Goal: Task Accomplishment & Management: Complete application form

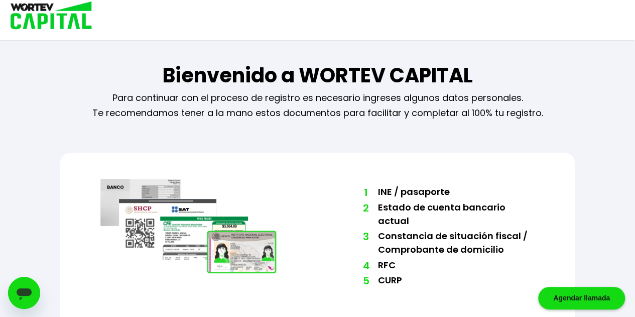
scroll to position [39, 0]
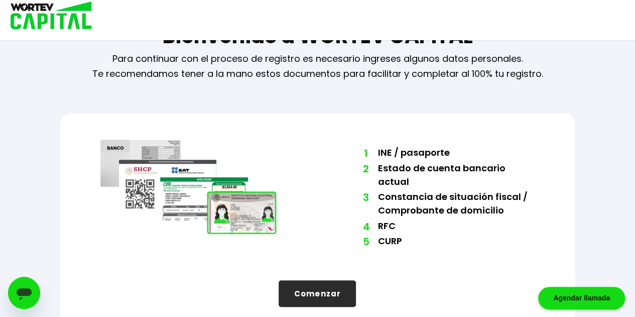
click at [322, 280] on button "Comenzar" at bounding box center [317, 293] width 77 height 27
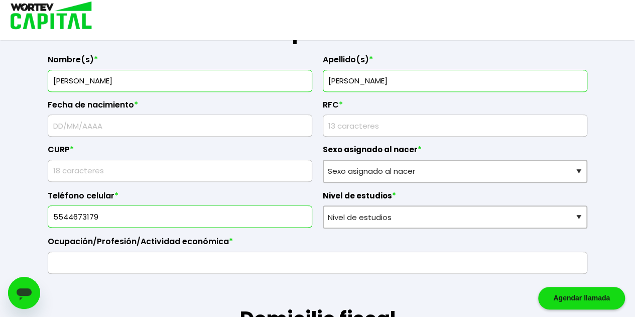
scroll to position [166, 0]
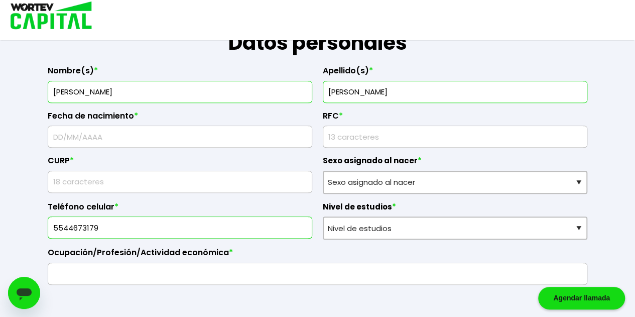
click at [185, 130] on input "text" at bounding box center [180, 136] width 256 height 21
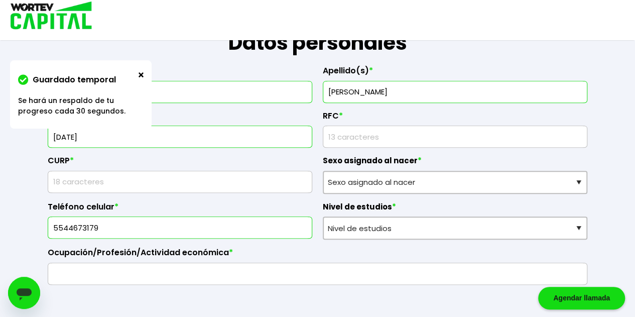
type input "[DATE]"
click at [394, 132] on input "rfc" at bounding box center [455, 136] width 256 height 21
type input "ROVV8410085IA"
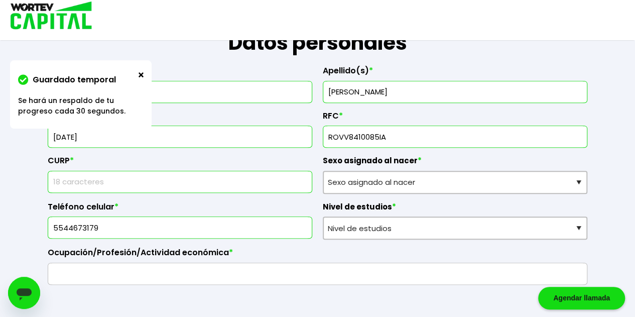
click at [184, 179] on input "text" at bounding box center [180, 181] width 256 height 21
type input "ROVV841008HHGDLL08"
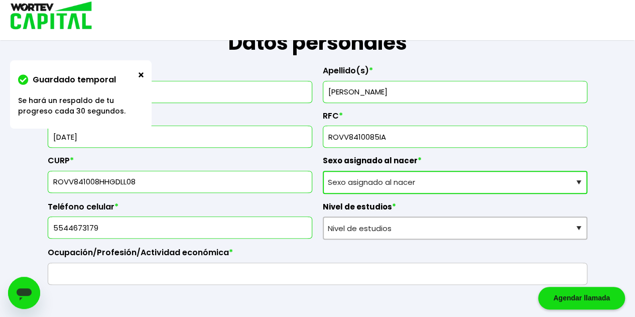
click at [435, 178] on select "Sexo asignado al nacer Hombre Mujer Prefiero no contestar" at bounding box center [455, 182] width 265 height 23
select select "Hombre"
click at [323, 171] on select "Sexo asignado al nacer Hombre Mujer Prefiero no contestar" at bounding box center [455, 182] width 265 height 23
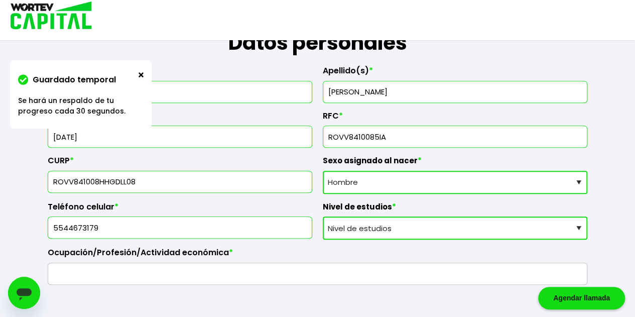
click at [436, 228] on select "Nivel de estudios Primaria Secundaria Bachillerato Licenciatura Posgrado" at bounding box center [455, 227] width 265 height 23
select select "Licenciatura"
click at [323, 216] on select "Nivel de estudios Primaria Secundaria Bachillerato Licenciatura Posgrado" at bounding box center [455, 227] width 265 height 23
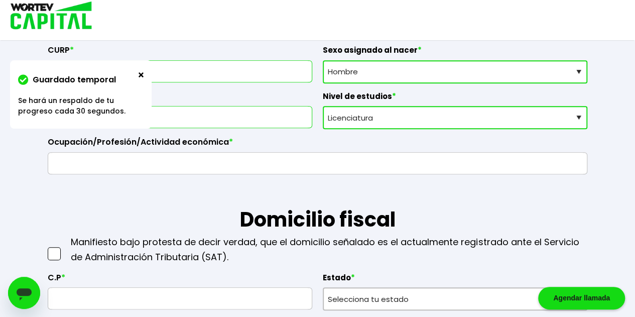
scroll to position [277, 0]
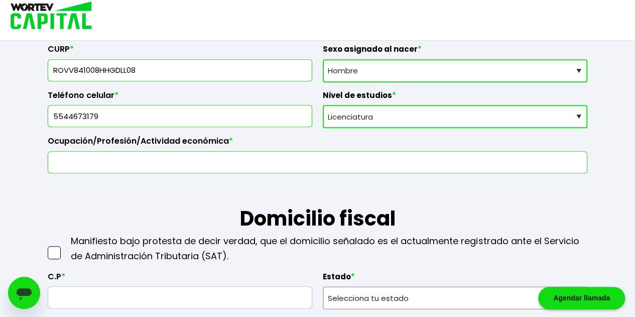
click at [228, 155] on input "text" at bounding box center [317, 162] width 531 height 21
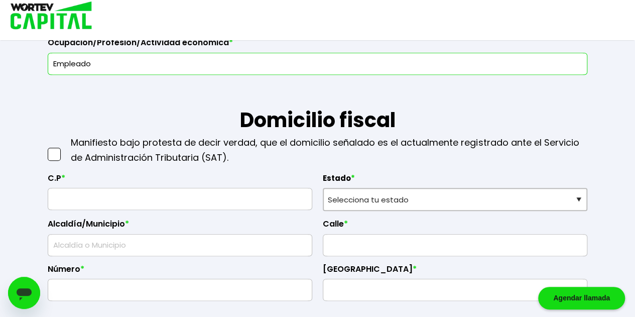
scroll to position [376, 0]
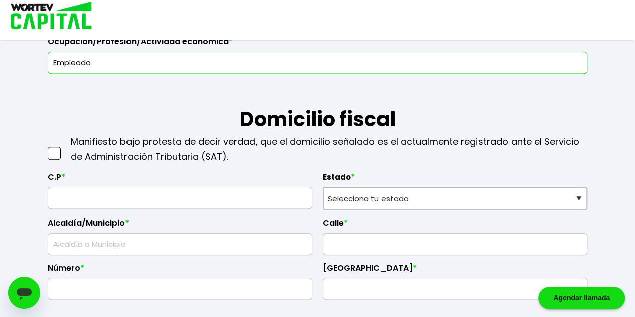
type input "Empleado"
click at [51, 158] on div at bounding box center [55, 149] width 15 height 30
click at [58, 148] on span at bounding box center [54, 153] width 13 height 13
click at [65, 148] on input "checkbox" at bounding box center [65, 148] width 0 height 0
click at [124, 201] on input "text" at bounding box center [180, 197] width 256 height 21
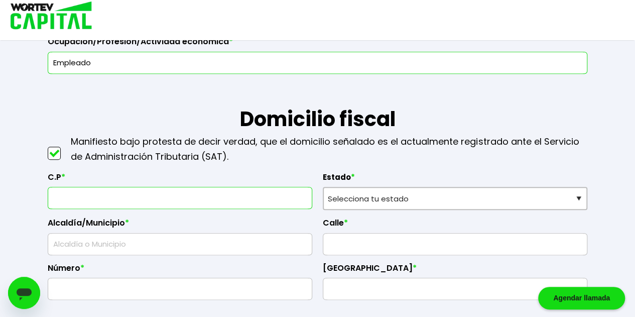
type input "42854"
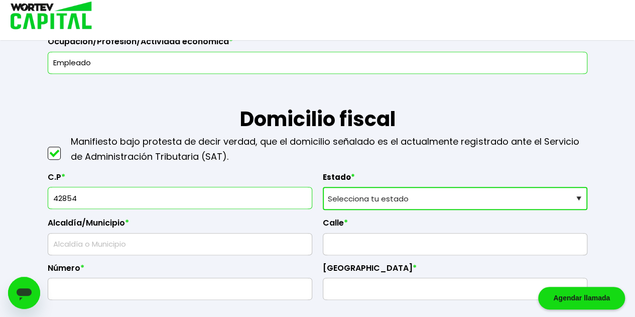
select select "HG"
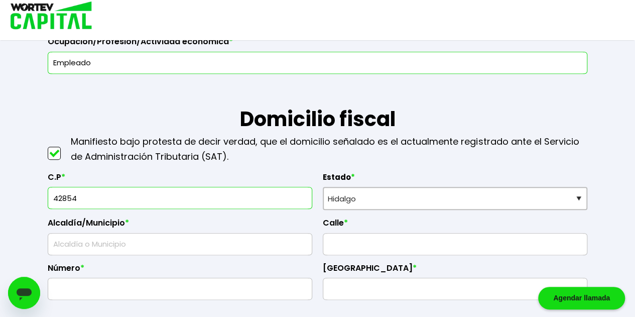
type input "Tepeji"
type input "El Vergel"
type input "153"
type input "El Paraíso"
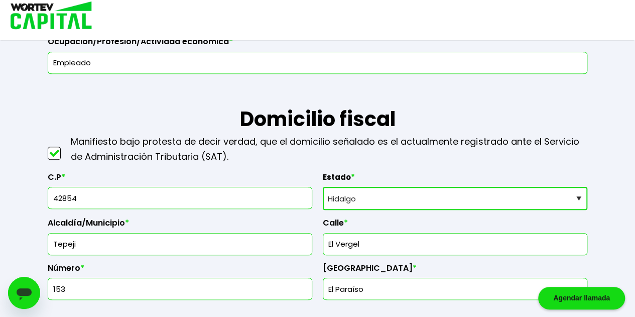
type input "Tepeji del Río [PERSON_NAME]"
type input "Taxhido"
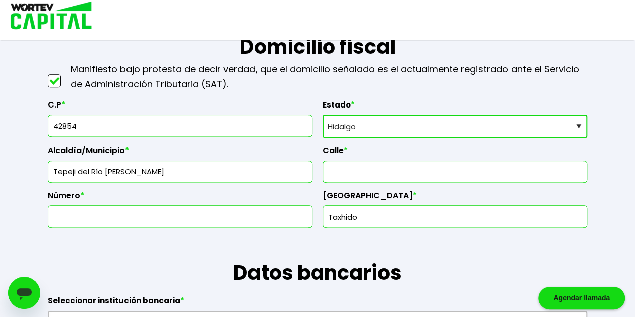
scroll to position [450, 0]
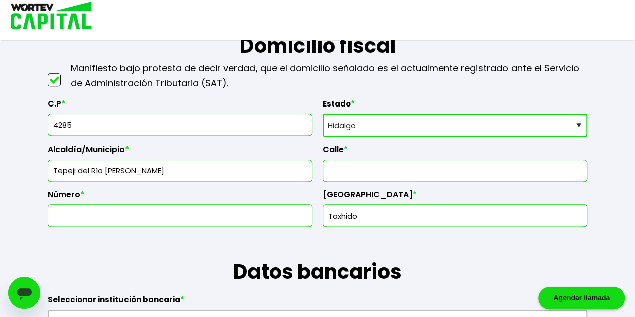
type input "42855"
type input "Tlaxinacalpan"
type input "42855"
click at [351, 205] on input "Tlaxinacalpan" at bounding box center [455, 215] width 256 height 21
click at [409, 208] on input "Tlaxinacalpan" at bounding box center [455, 215] width 256 height 21
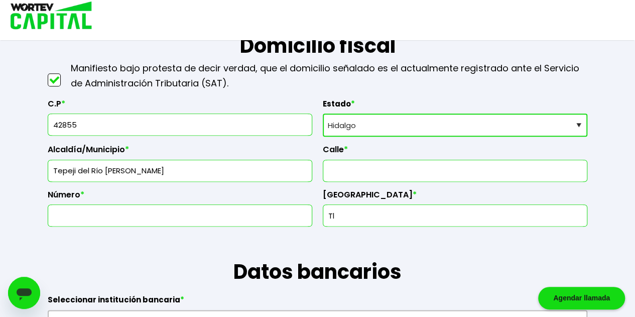
type input "T"
type input "Noxtongo"
click at [395, 157] on label "Calle *" at bounding box center [455, 152] width 265 height 15
click at [394, 167] on input "text" at bounding box center [455, 170] width 256 height 21
type input "[PERSON_NAME]"
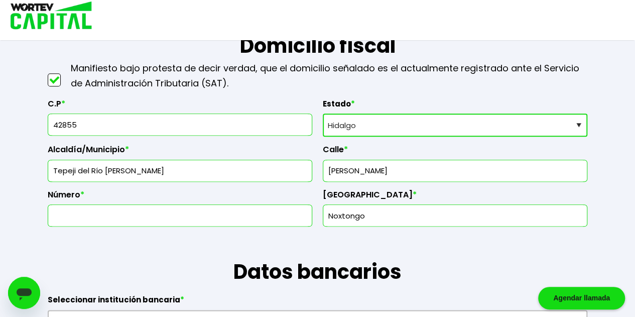
click at [168, 208] on input "text" at bounding box center [180, 215] width 256 height 21
type input "17"
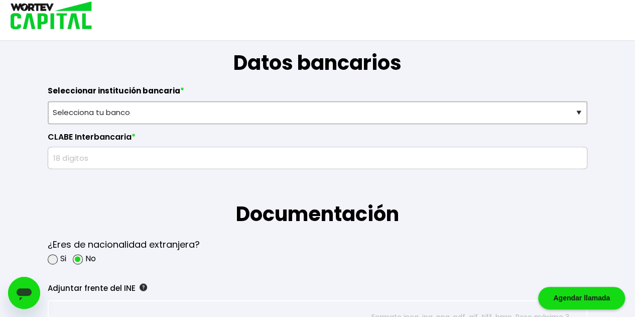
scroll to position [662, 0]
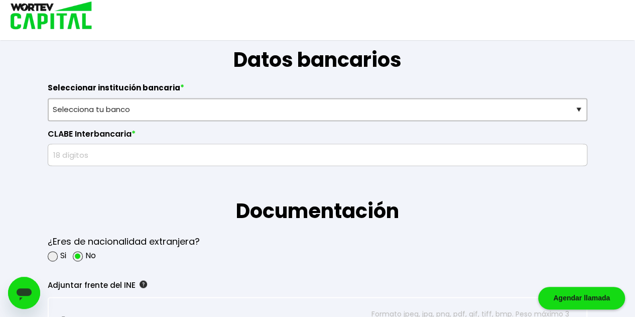
click at [307, 91] on label "Seleccionar institución bancaria *" at bounding box center [318, 90] width 540 height 15
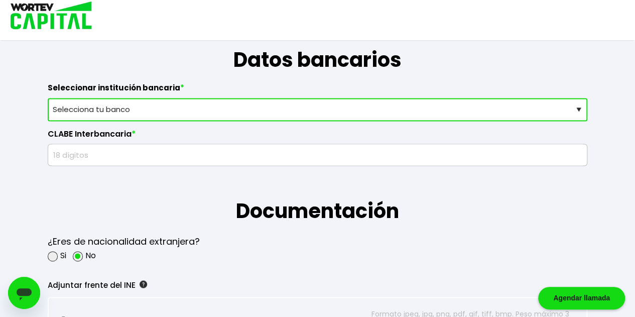
click at [304, 98] on select "Selecciona tu banco ABC Capital Actinver Afirme Albo ASP Banamex Banbajio Banco…" at bounding box center [318, 109] width 540 height 23
select select "BBVA Bancomer"
click at [48, 98] on select "Selecciona tu banco ABC Capital Actinver Afirme Albo ASP Banamex Banbajio Banco…" at bounding box center [318, 109] width 540 height 23
drag, startPoint x: 255, startPoint y: 164, endPoint x: 274, endPoint y: 152, distance: 22.6
click at [274, 152] on form "La siguiente información nos permitirá verificar tu perfil como inversionista. …" at bounding box center [318, 247] width 572 height 1696
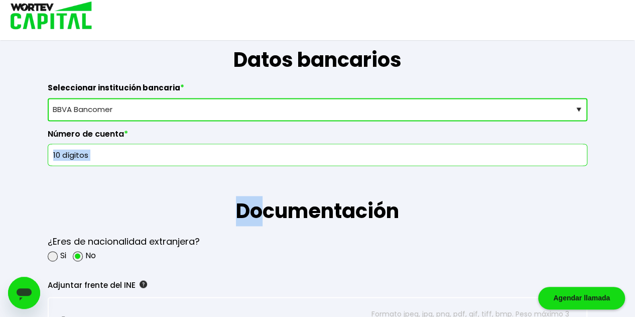
click at [274, 152] on input "text" at bounding box center [317, 154] width 531 height 21
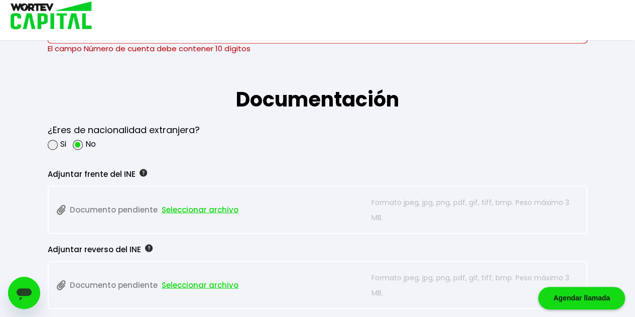
click at [206, 197] on p "Documento pendiente Seleccionar archivo" at bounding box center [212, 209] width 310 height 30
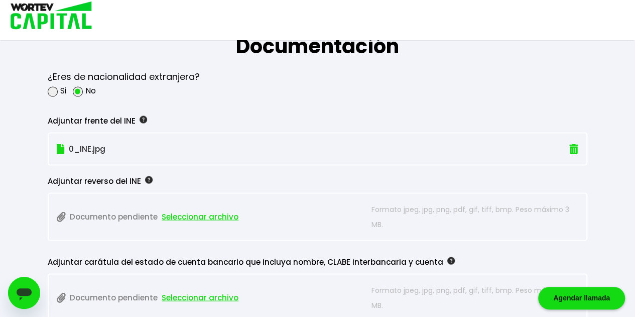
scroll to position [837, 0]
click at [132, 177] on div "Adjuntar reverso del INE" at bounding box center [290, 180] width 485 height 15
click at [192, 212] on span "Seleccionar archivo" at bounding box center [200, 216] width 77 height 15
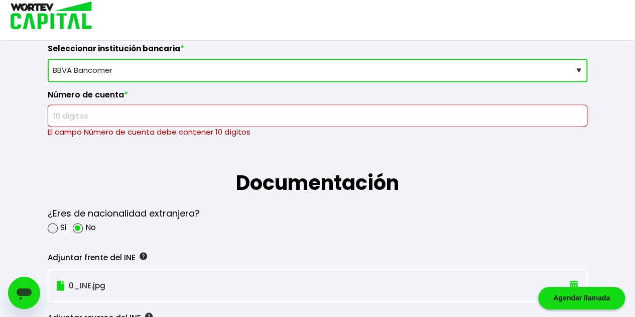
scroll to position [700, 0]
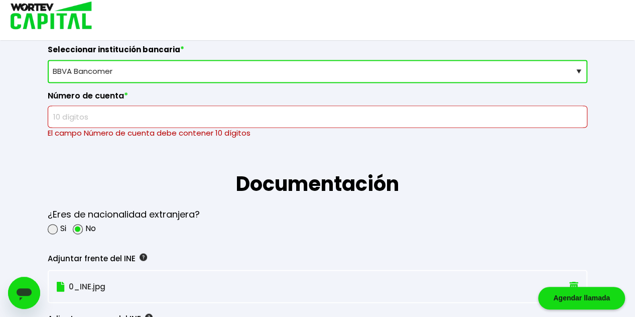
click at [267, 121] on input "text" at bounding box center [317, 116] width 531 height 21
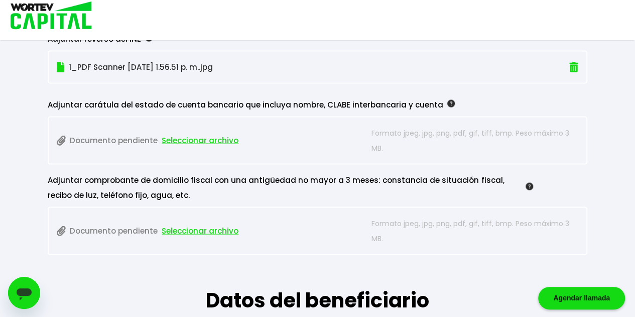
scroll to position [968, 0]
type input "2978507589"
click at [207, 127] on p "Documento pendiente Seleccionar archivo" at bounding box center [212, 140] width 310 height 30
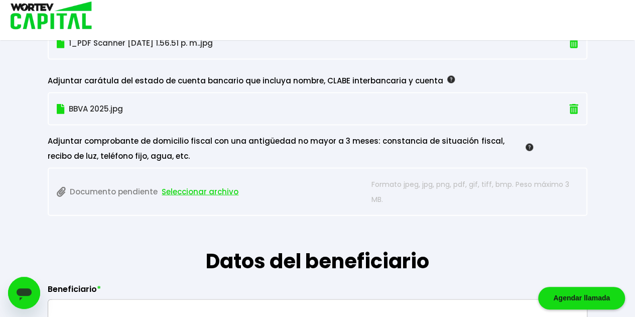
scroll to position [992, 0]
click at [190, 185] on span "Seleccionar archivo" at bounding box center [200, 191] width 77 height 15
click at [193, 184] on span "Seleccionar archivo" at bounding box center [200, 191] width 77 height 15
